Goal: Task Accomplishment & Management: Manage account settings

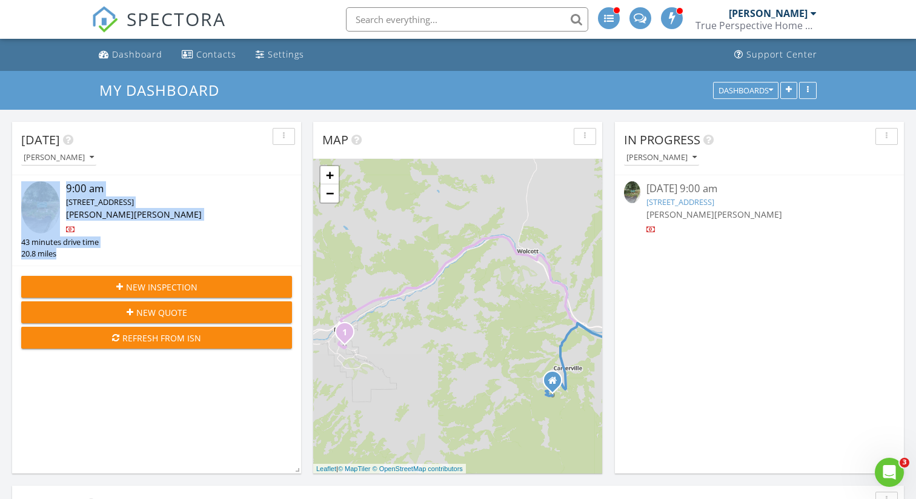
click at [140, 176] on div "9:00 am 510 Brush Creek Terrace, Eagle, CO 81631 Hayden Wylie Adam Frodge 43 mi…" at bounding box center [156, 220] width 289 height 90
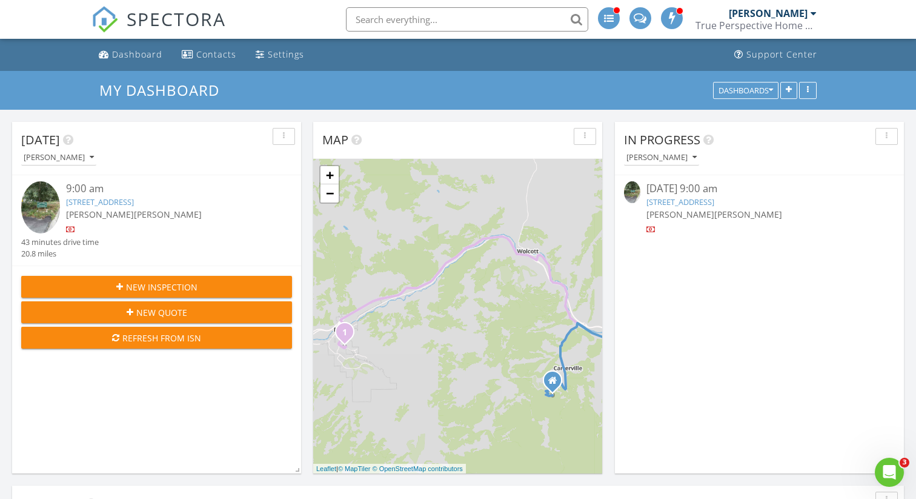
click at [134, 201] on link "[STREET_ADDRESS]" at bounding box center [100, 201] width 68 height 11
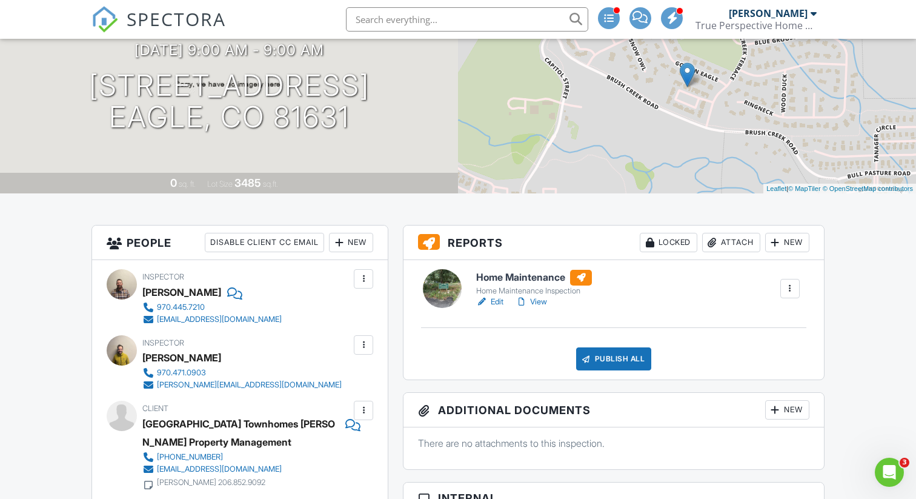
click at [498, 300] on link "Edit" at bounding box center [489, 302] width 27 height 12
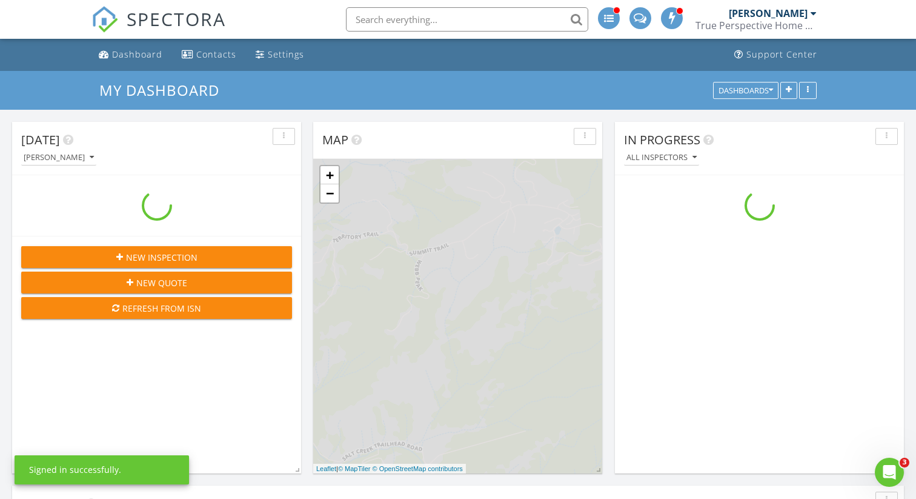
scroll to position [1104, 917]
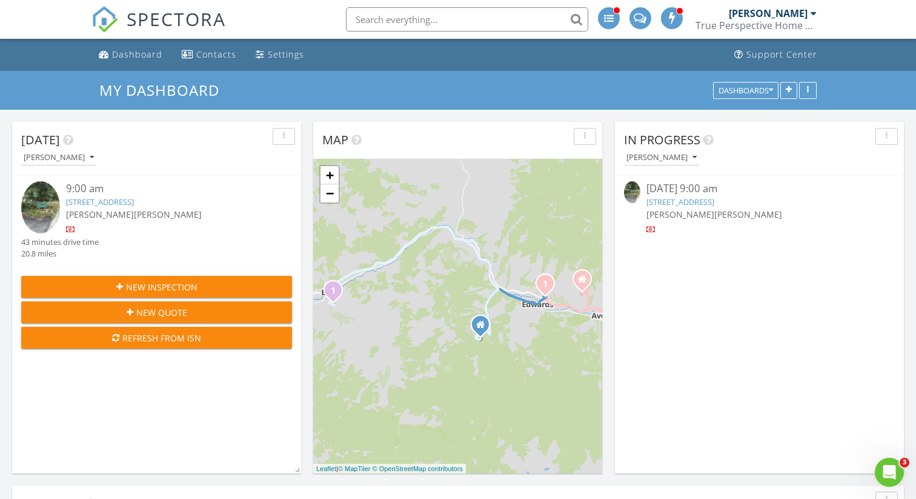
click at [134, 202] on link "510 Brush Creek Terrace, Eagle, CO 81631" at bounding box center [100, 201] width 68 height 11
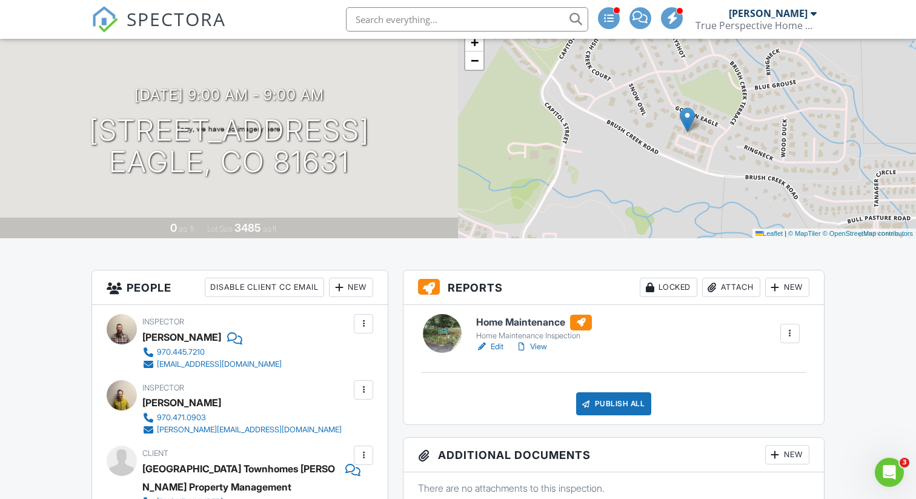
click at [493, 346] on link "Edit" at bounding box center [489, 347] width 27 height 12
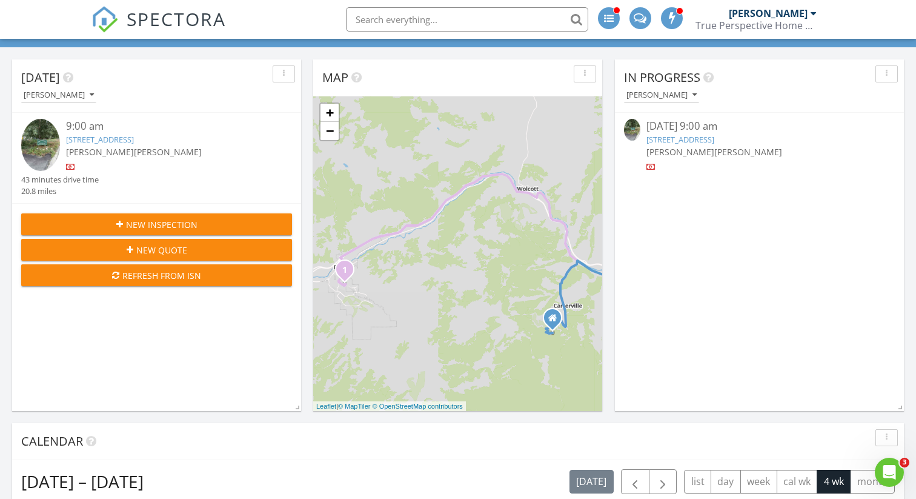
scroll to position [49, 0]
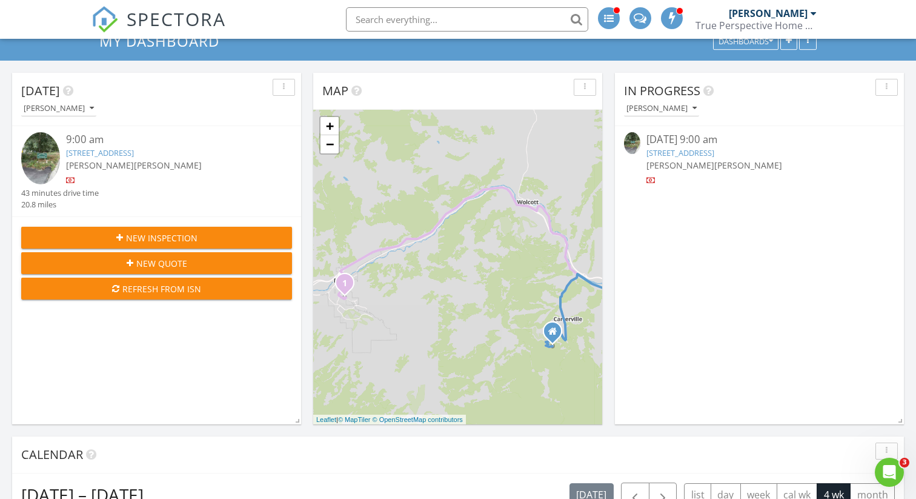
click at [134, 154] on link "[STREET_ADDRESS]" at bounding box center [100, 152] width 68 height 11
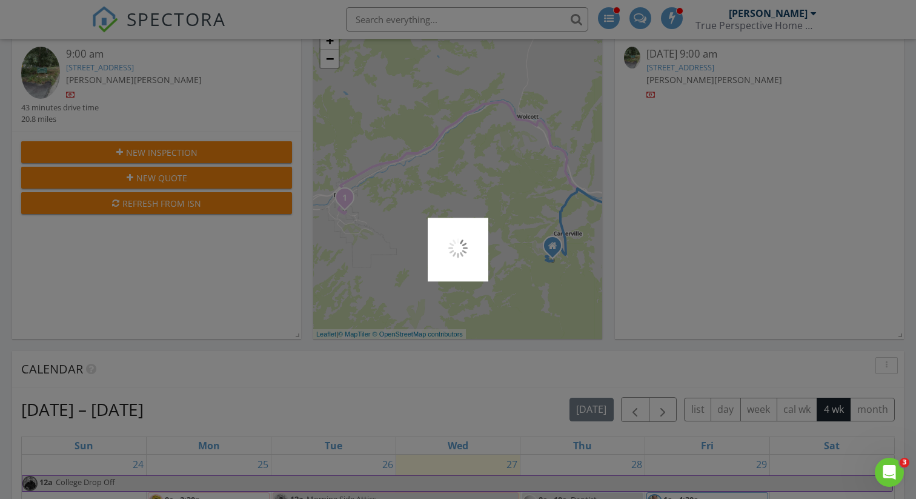
scroll to position [139, 0]
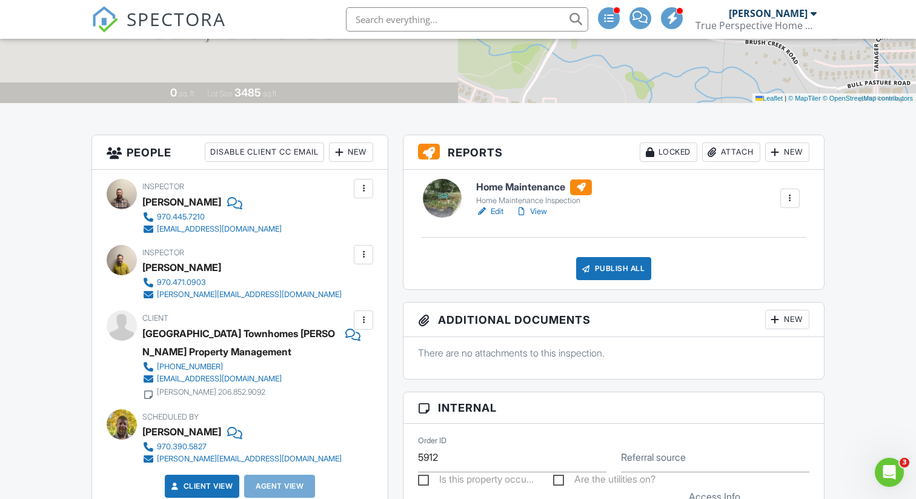
scroll to position [218, 0]
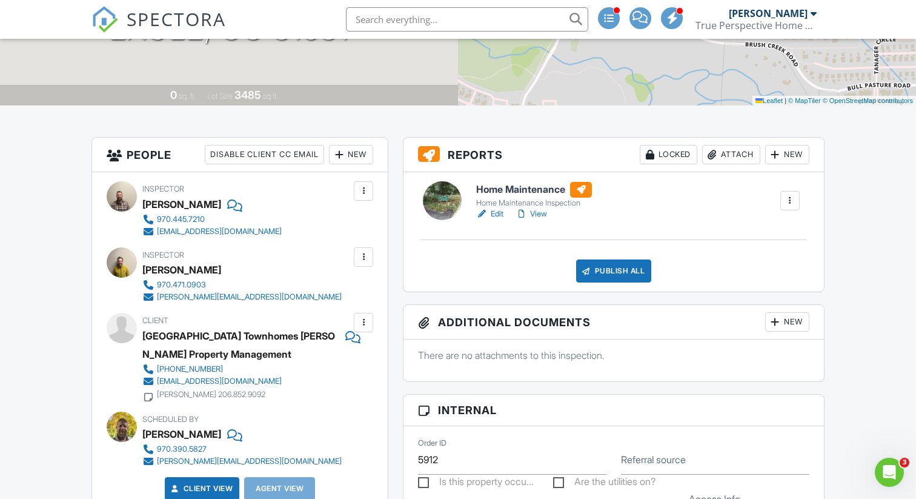
click at [493, 214] on link "Edit" at bounding box center [489, 214] width 27 height 12
